Goal: Entertainment & Leisure: Browse casually

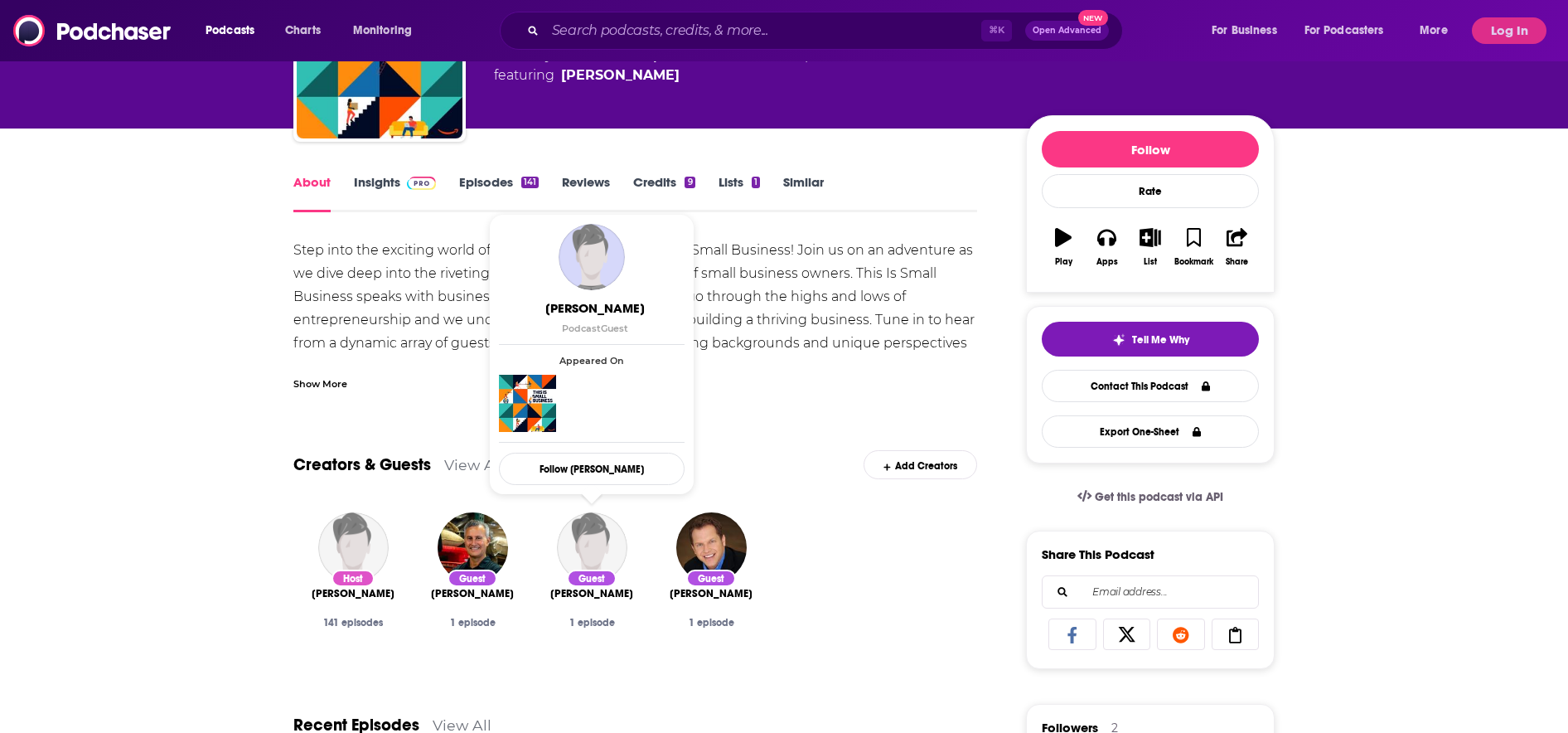
scroll to position [137, 0]
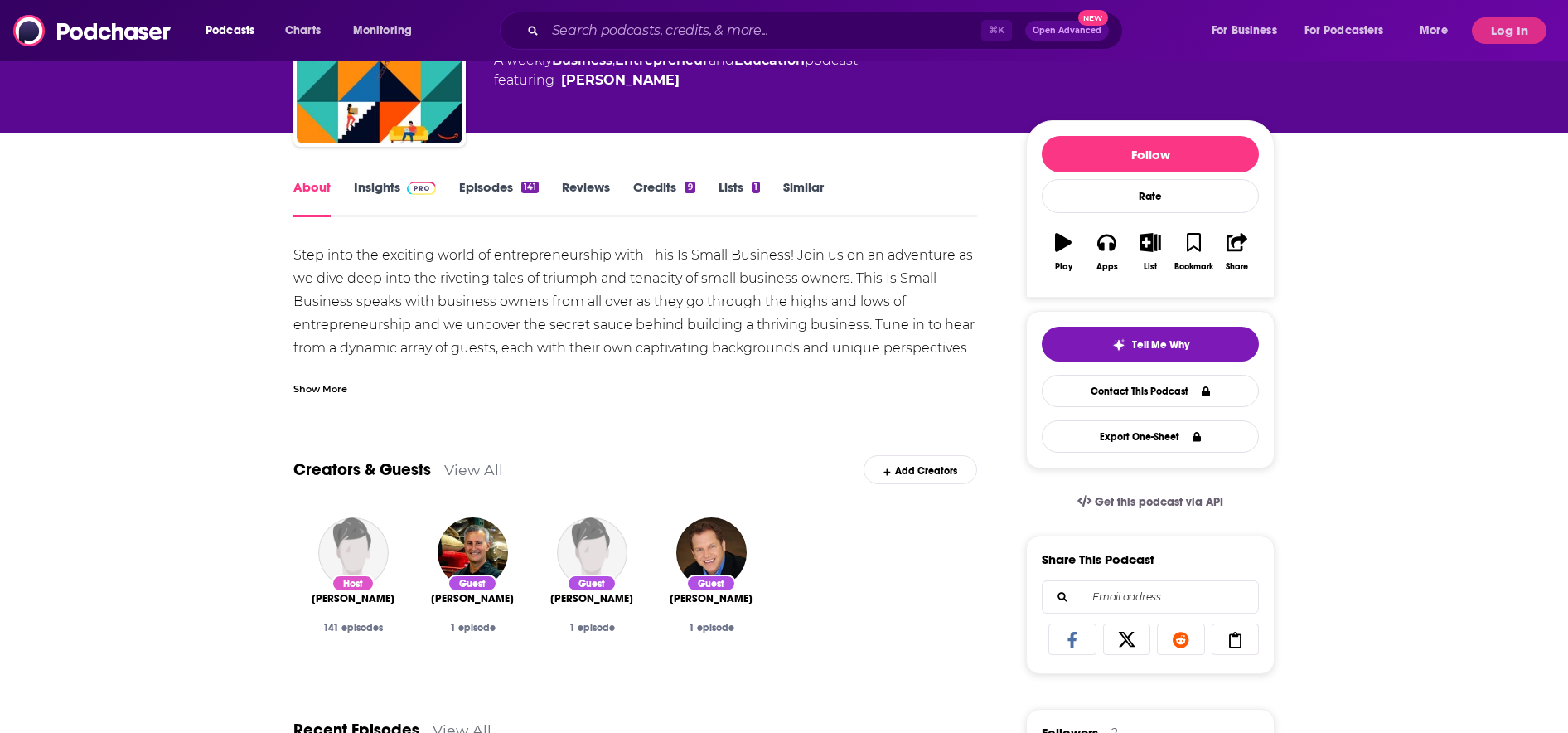
click at [511, 189] on link "Episodes 141" at bounding box center [499, 198] width 80 height 38
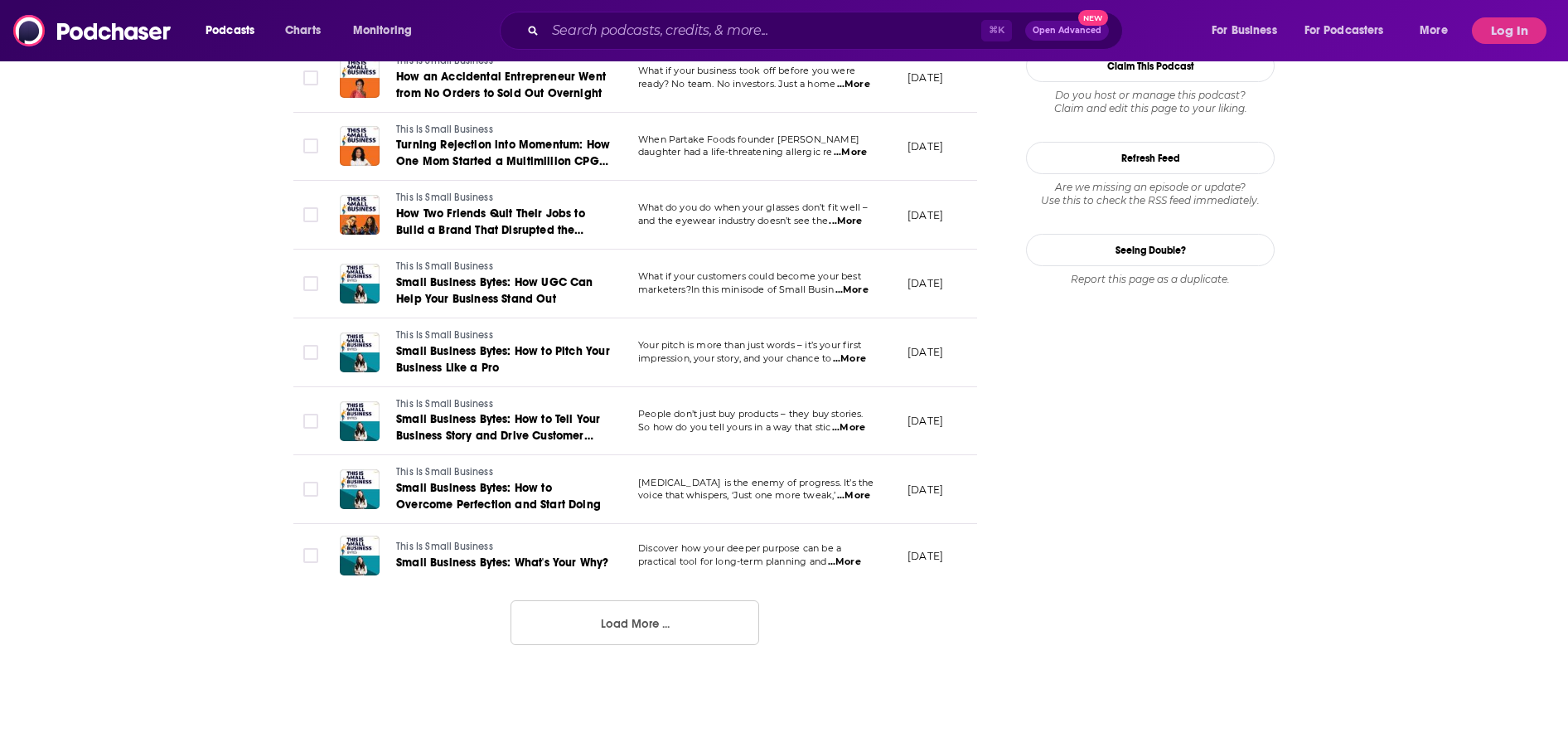
scroll to position [1807, 0]
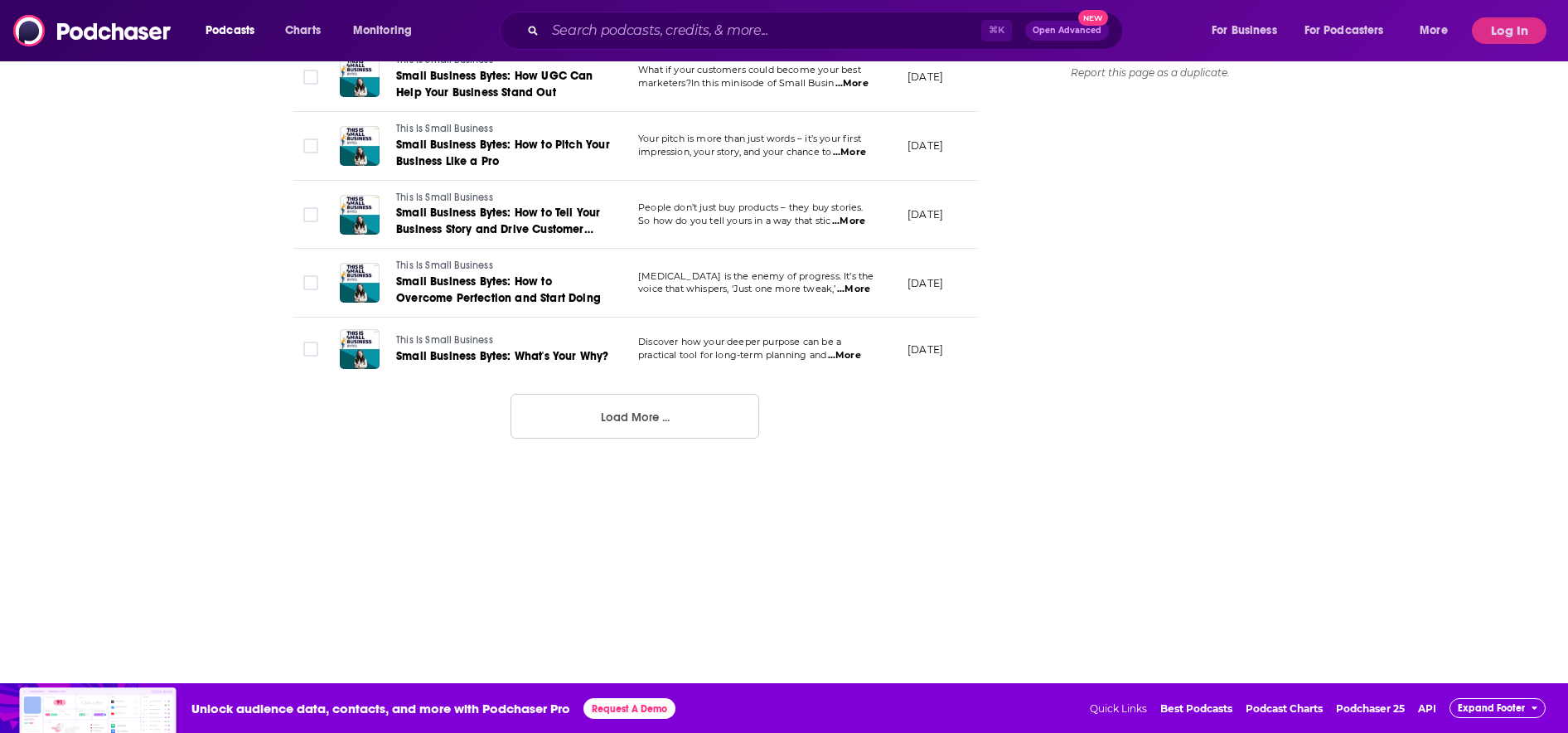
click at [672, 420] on button "Load More ..." at bounding box center [635, 416] width 249 height 45
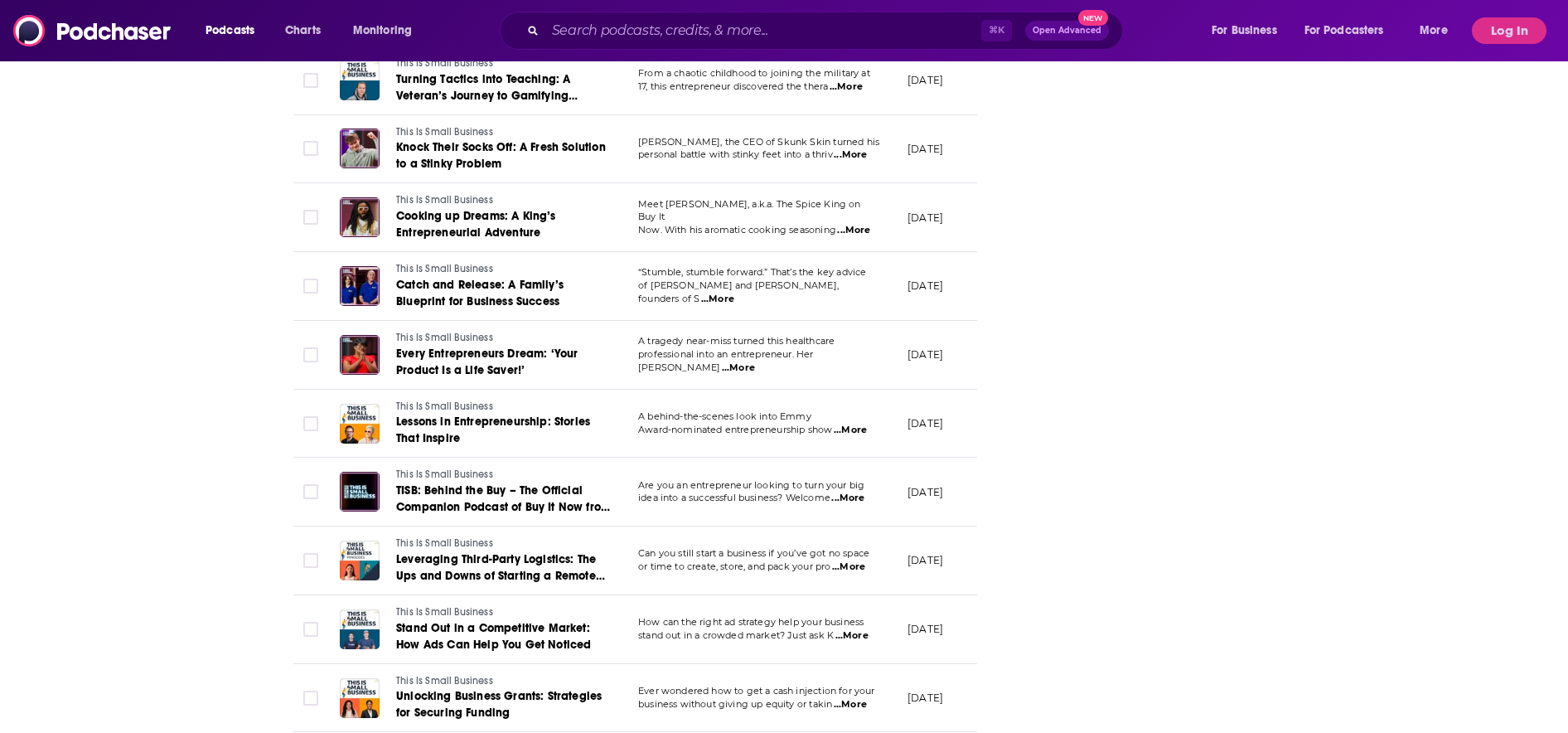
scroll to position [3302, 0]
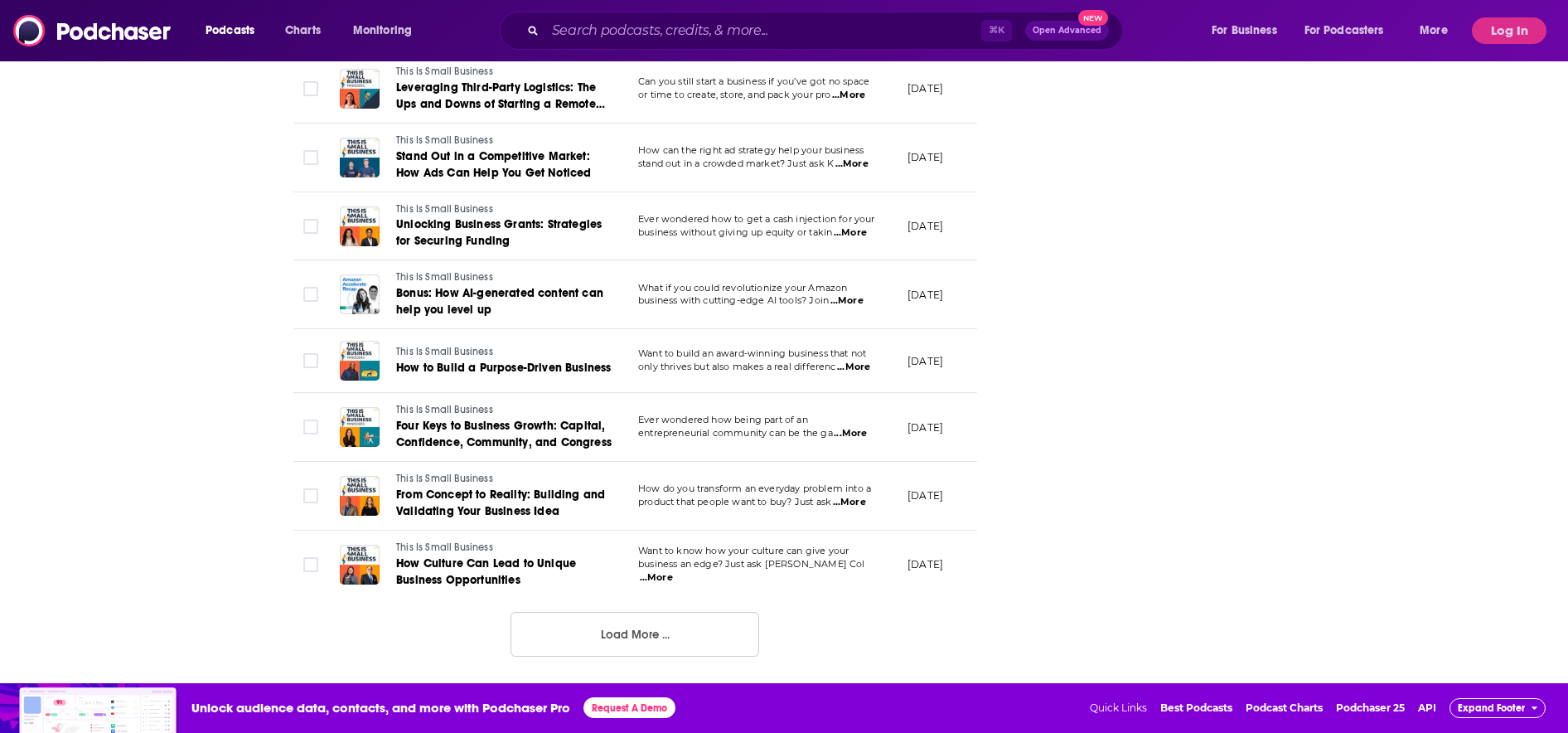
click at [624, 621] on button "Load More ..." at bounding box center [635, 634] width 249 height 45
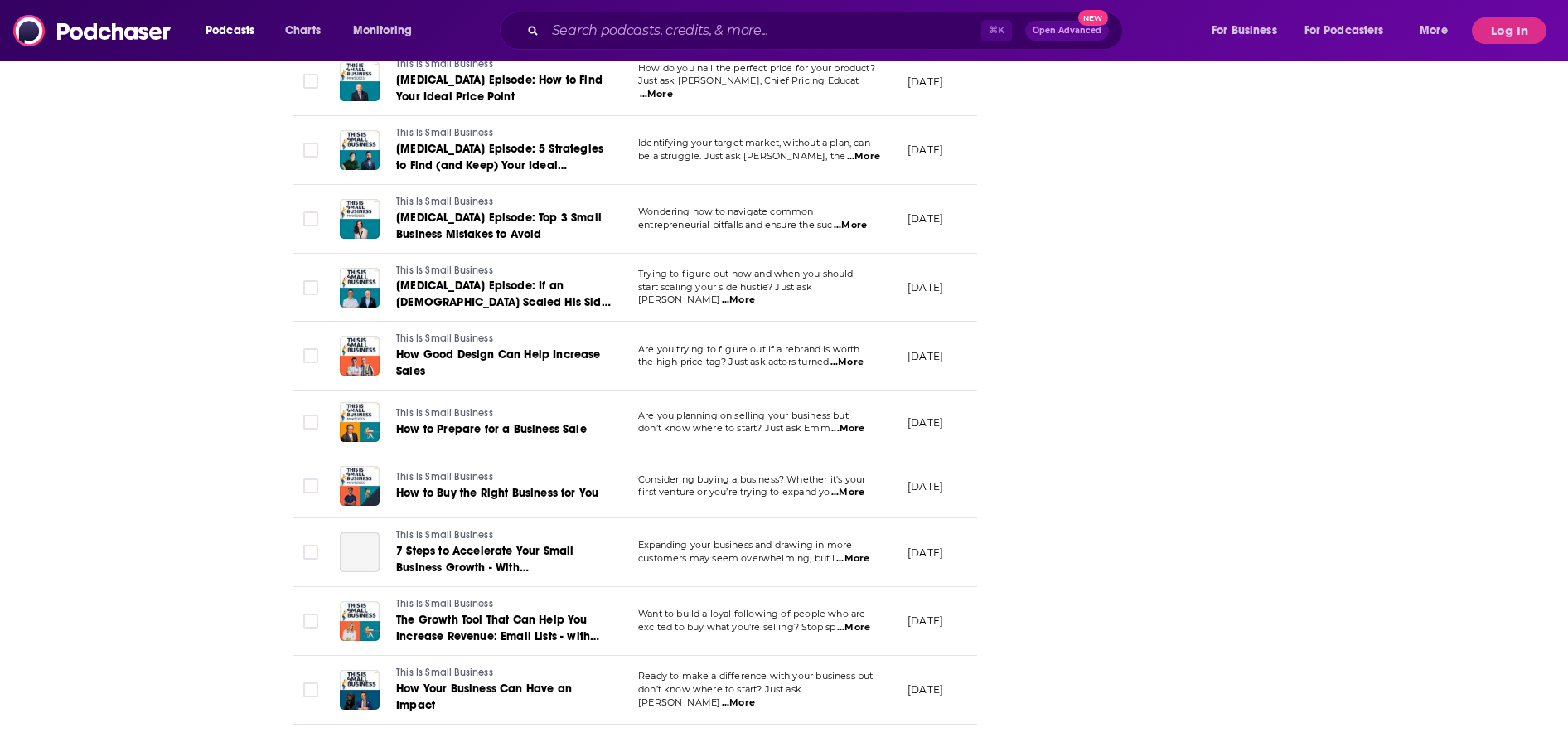
scroll to position [4988, 0]
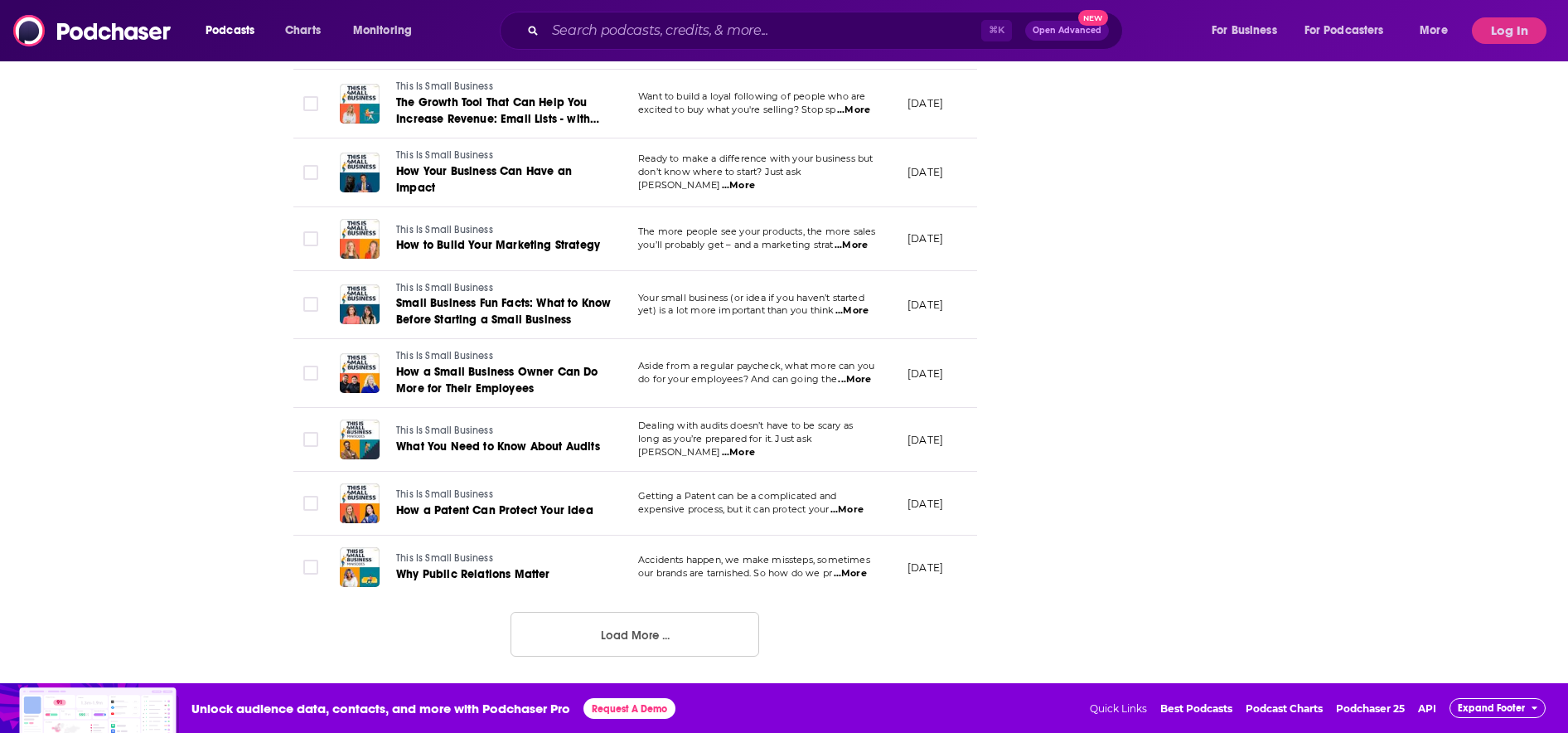
drag, startPoint x: 657, startPoint y: 634, endPoint x: 668, endPoint y: 461, distance: 173.3
click at [657, 634] on button "Load More ..." at bounding box center [635, 634] width 249 height 45
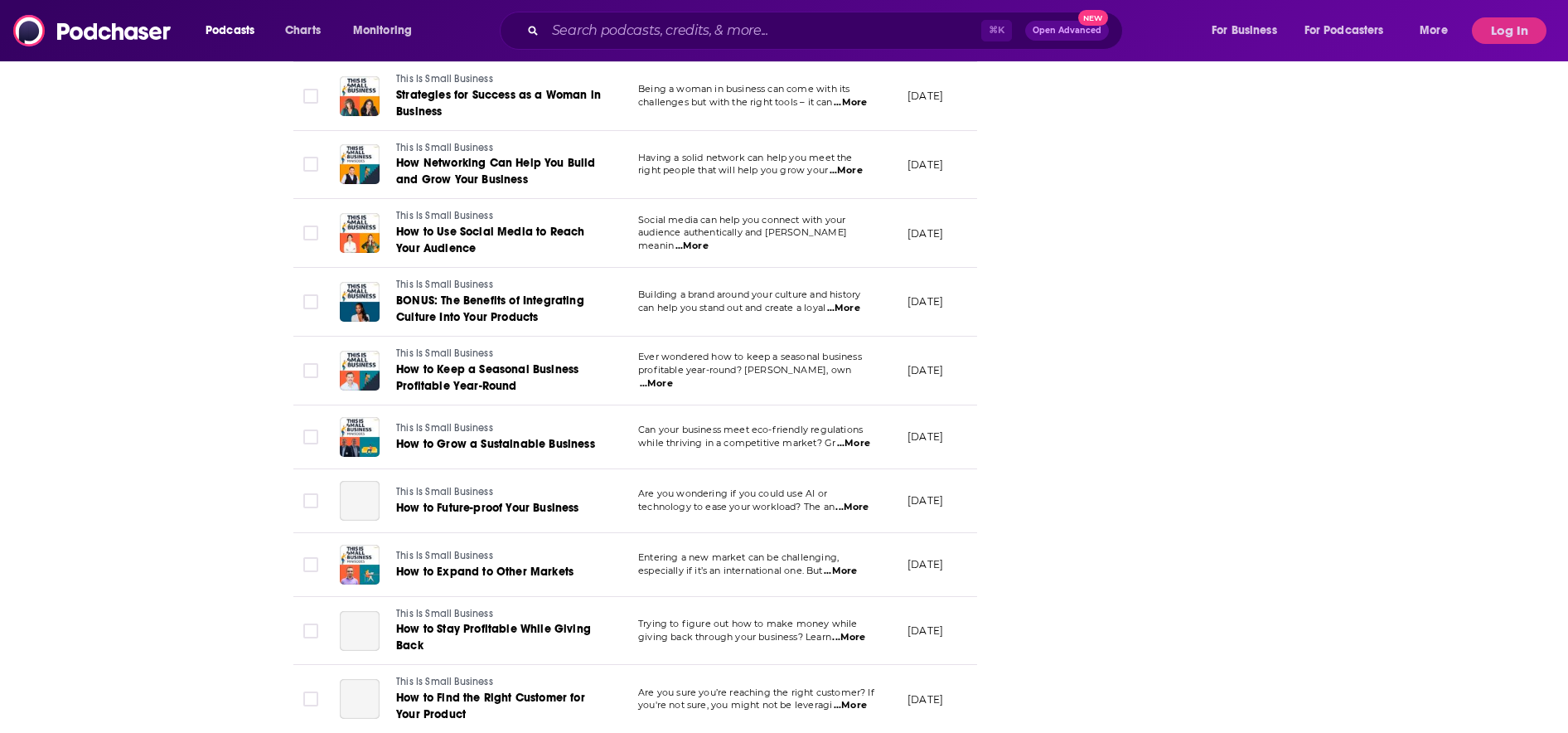
scroll to position [6652, 0]
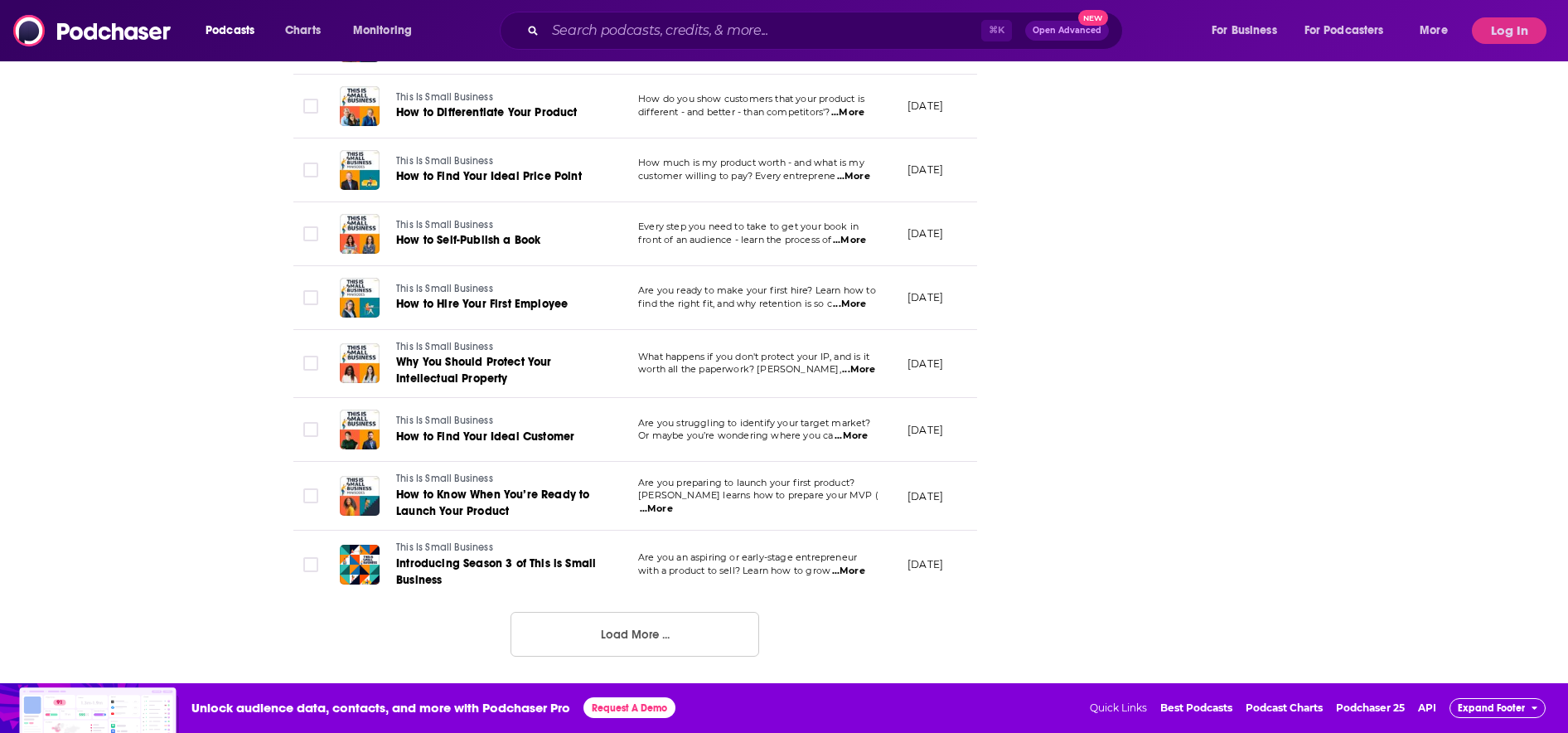
click at [669, 641] on button "Load More ..." at bounding box center [635, 634] width 249 height 45
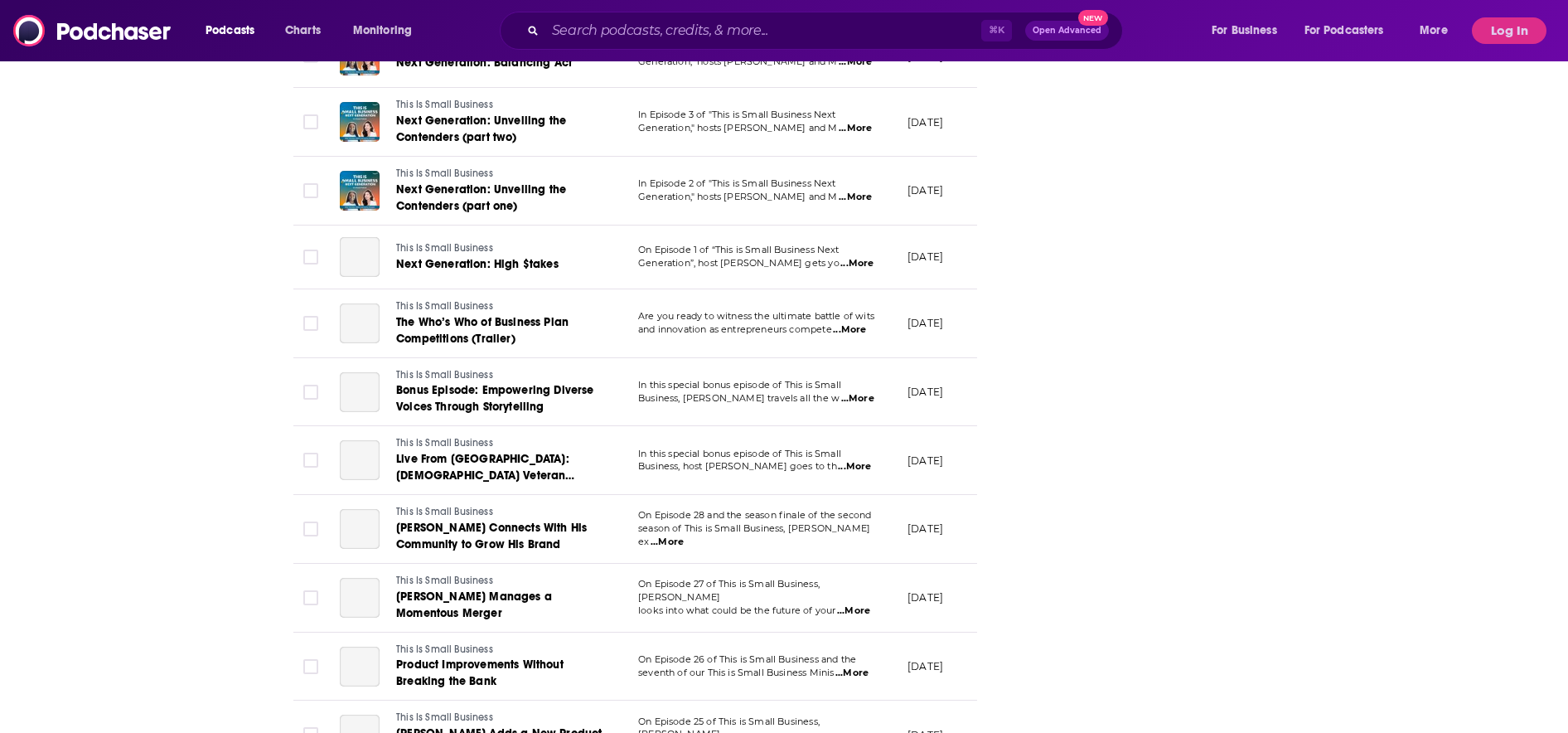
scroll to position [8319, 0]
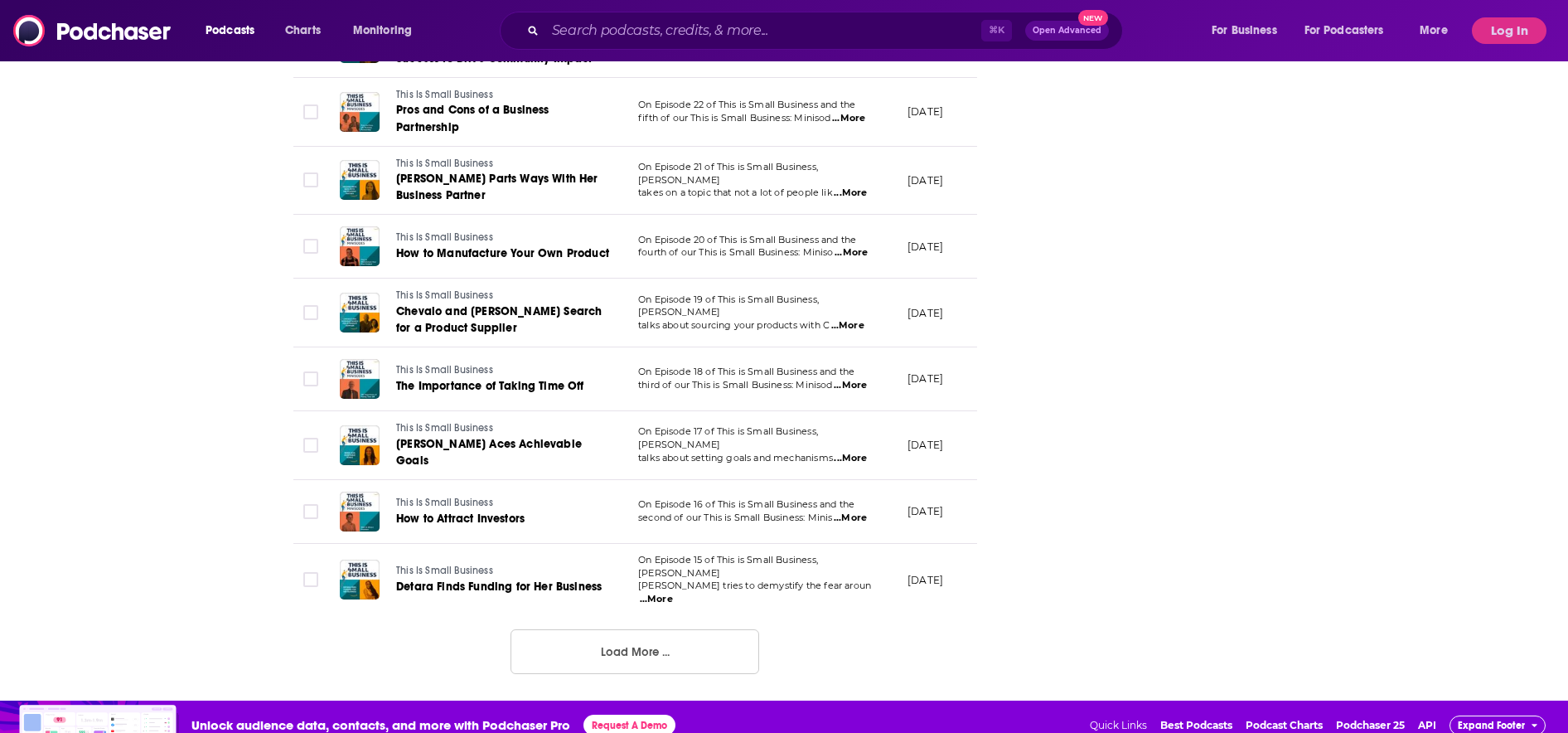
click at [650, 644] on button "Load More ..." at bounding box center [635, 652] width 249 height 45
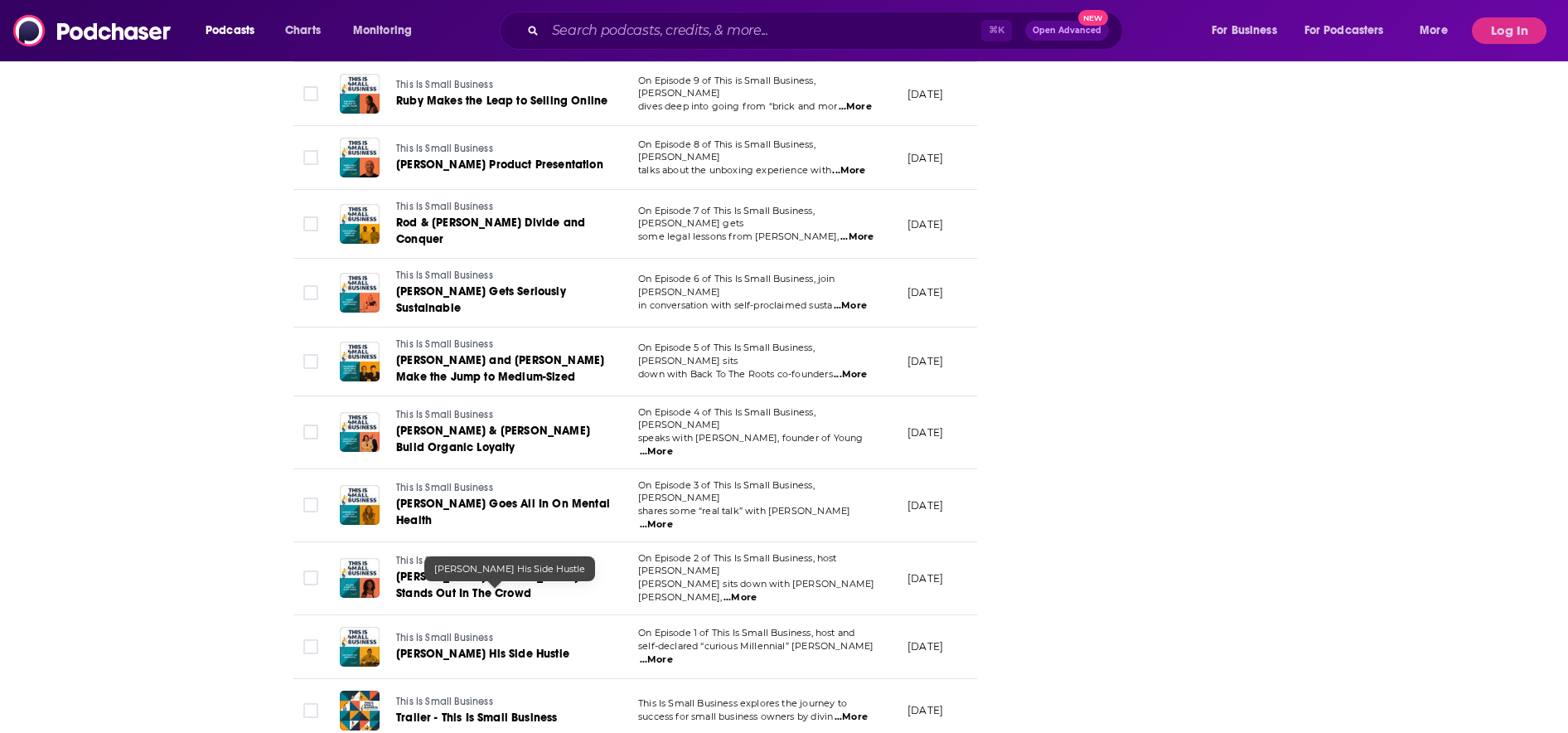
scroll to position [9274, 0]
